Goal: Information Seeking & Learning: Learn about a topic

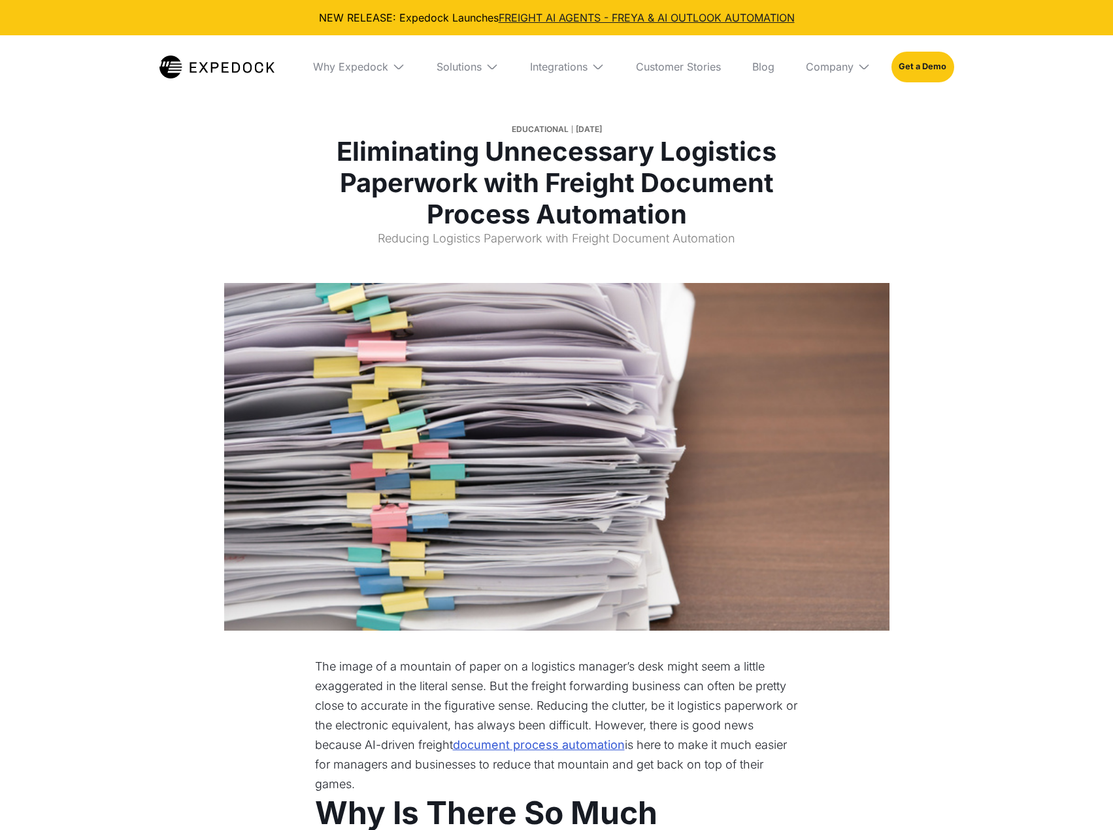
select select
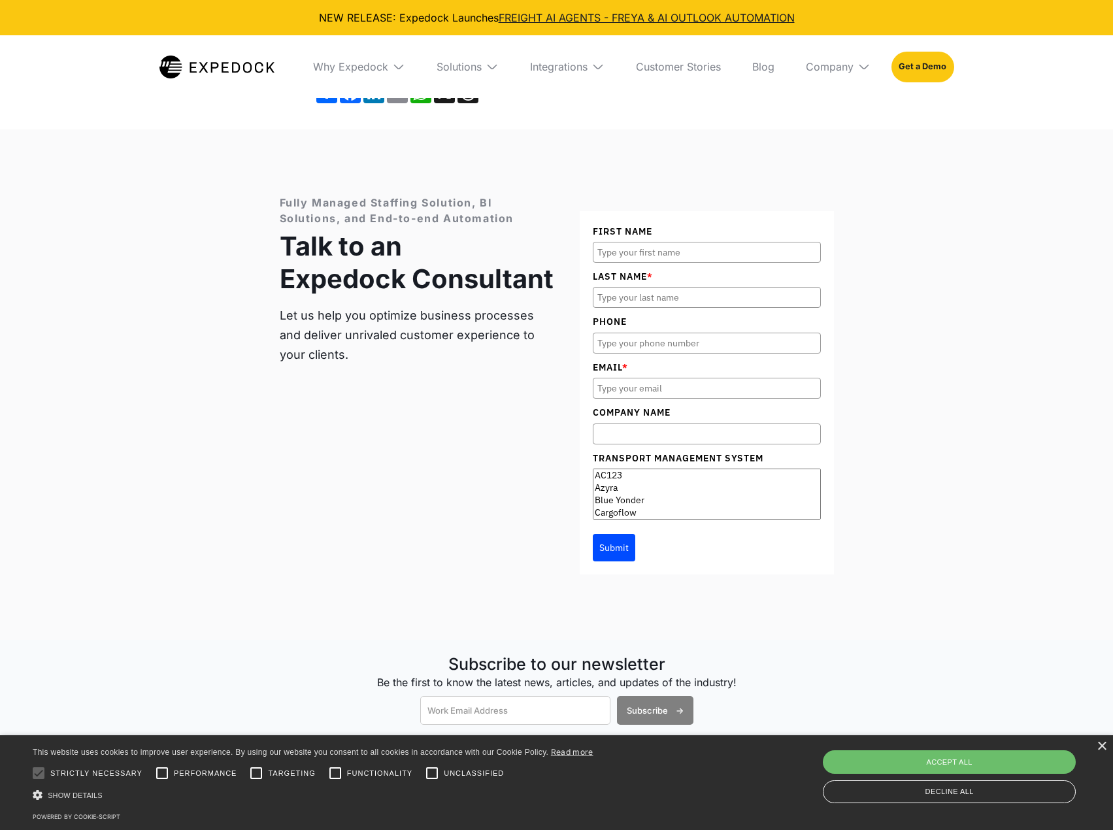
scroll to position [4837, 0]
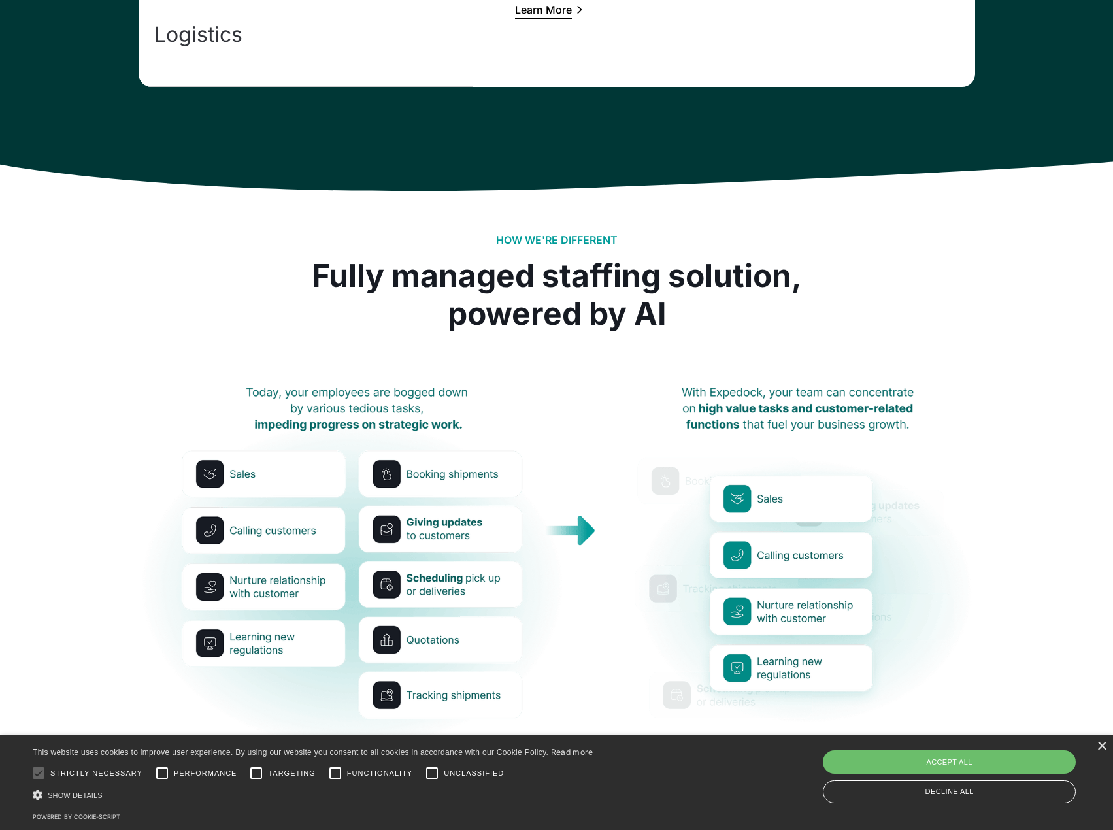
scroll to position [1307, 0]
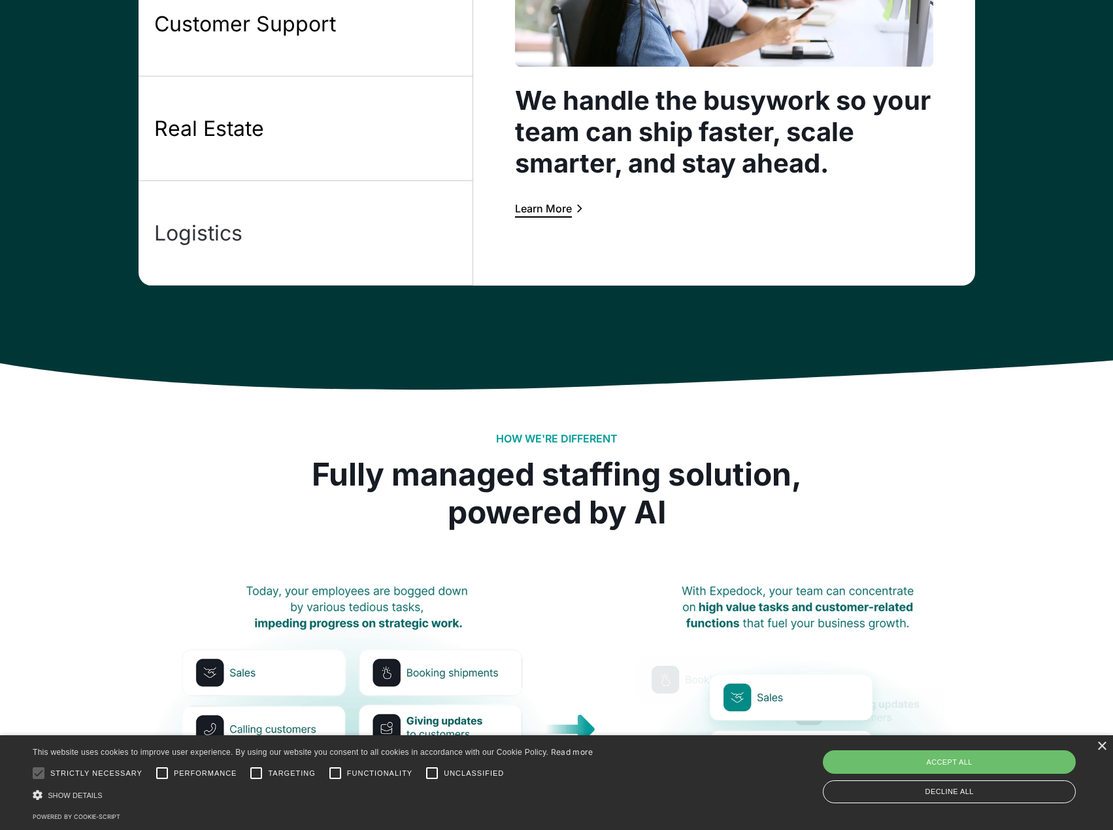
click at [236, 235] on div "Logistics" at bounding box center [198, 233] width 88 height 27
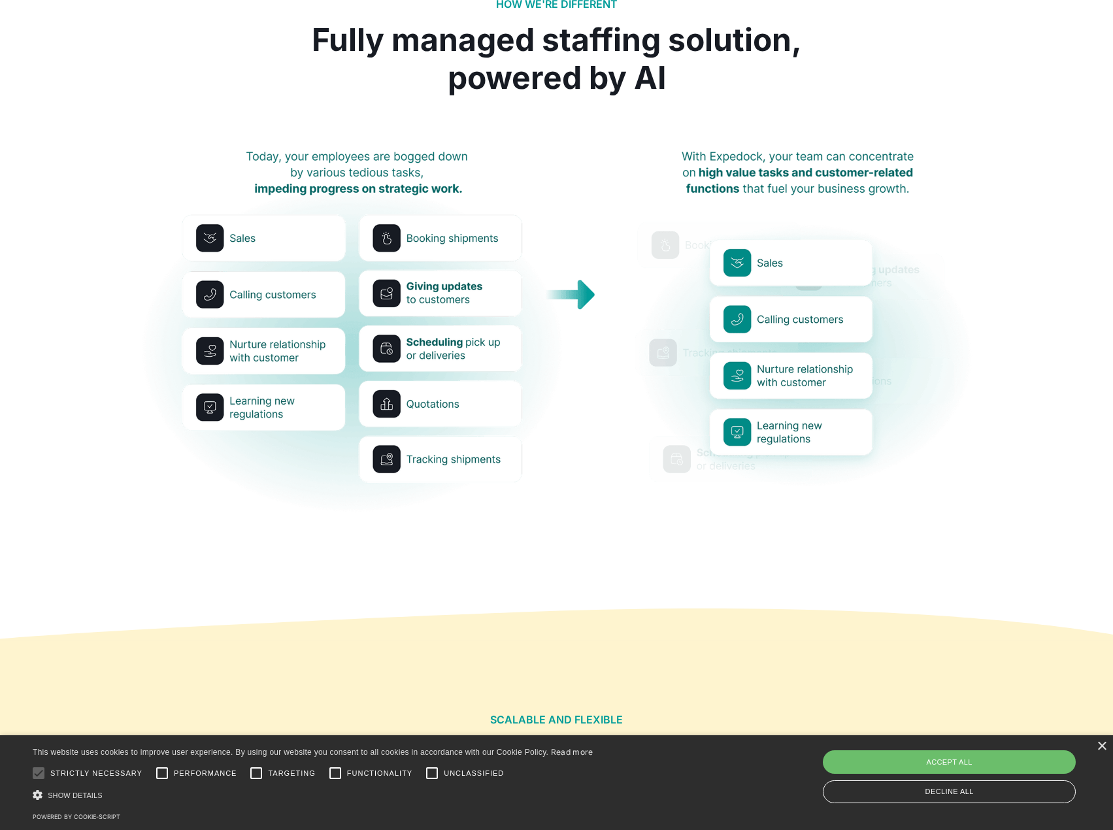
scroll to position [1765, 0]
